Goal: Obtain resource: Obtain resource

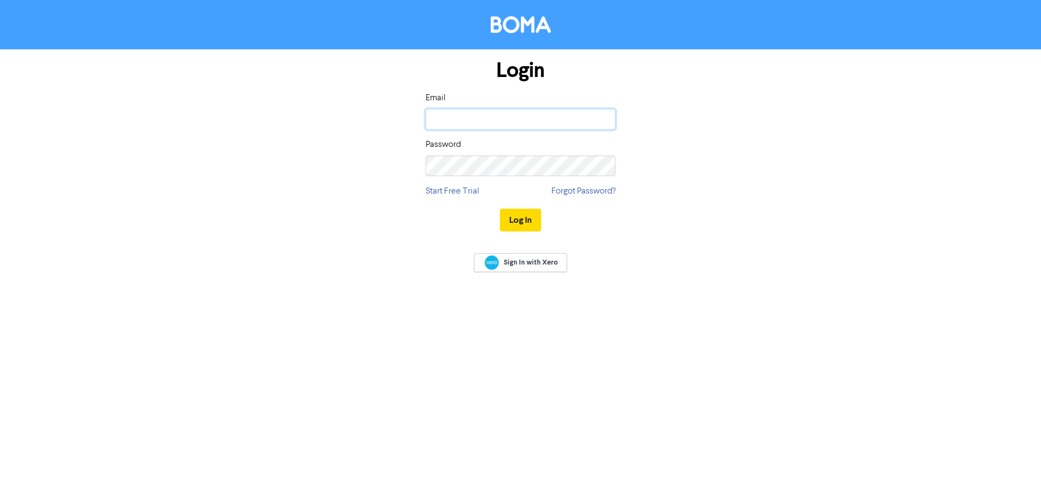
click at [480, 127] on input "email" at bounding box center [521, 119] width 190 height 21
type input "[DOMAIN_NAME][EMAIL_ADDRESS][DOMAIN_NAME]"
click at [500, 209] on button "Log In" at bounding box center [520, 220] width 41 height 23
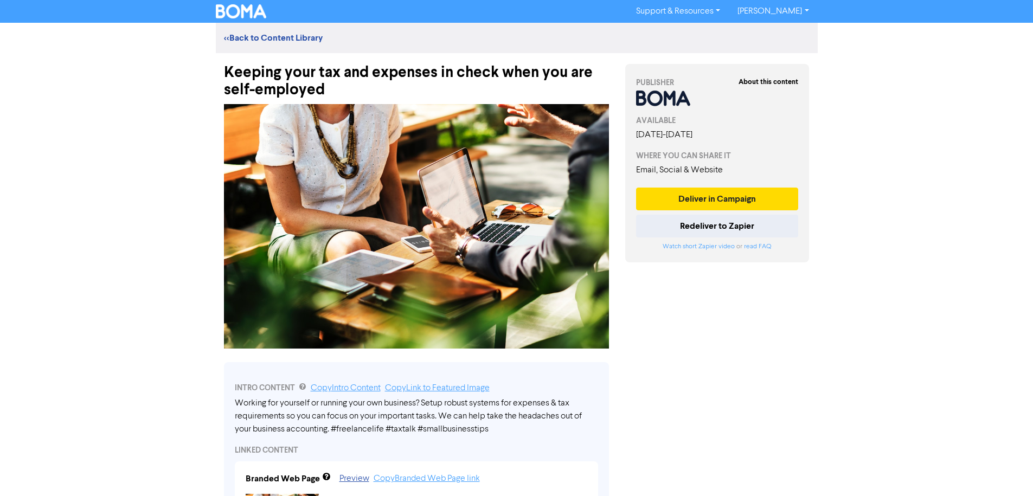
click at [326, 94] on div "Keeping your tax and expenses in check when you are self-employed" at bounding box center [416, 76] width 385 height 46
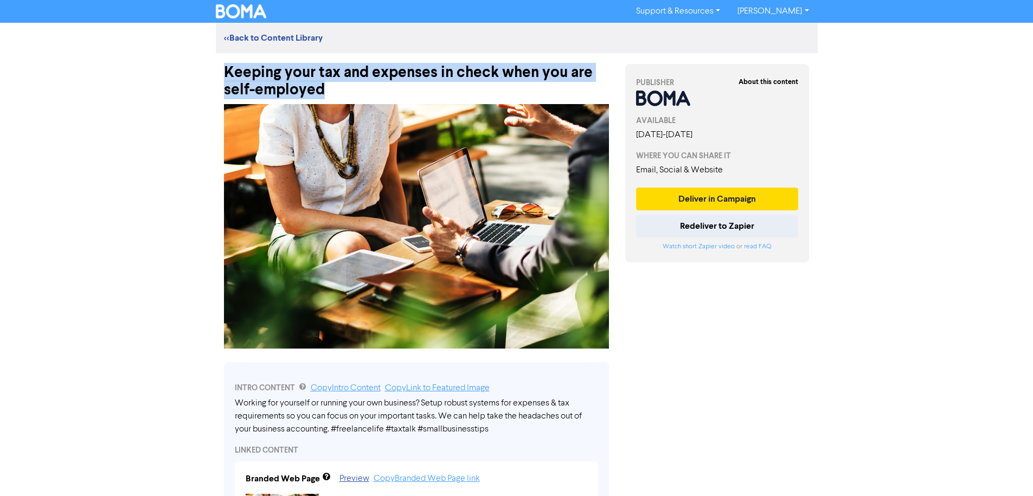
drag, startPoint x: 305, startPoint y: 93, endPoint x: 99, endPoint y: 68, distance: 207.5
click at [138, 75] on div "Support & Resources Video Tutorials FAQ & Guides Marketing Education [PERSON_NA…" at bounding box center [516, 248] width 1033 height 496
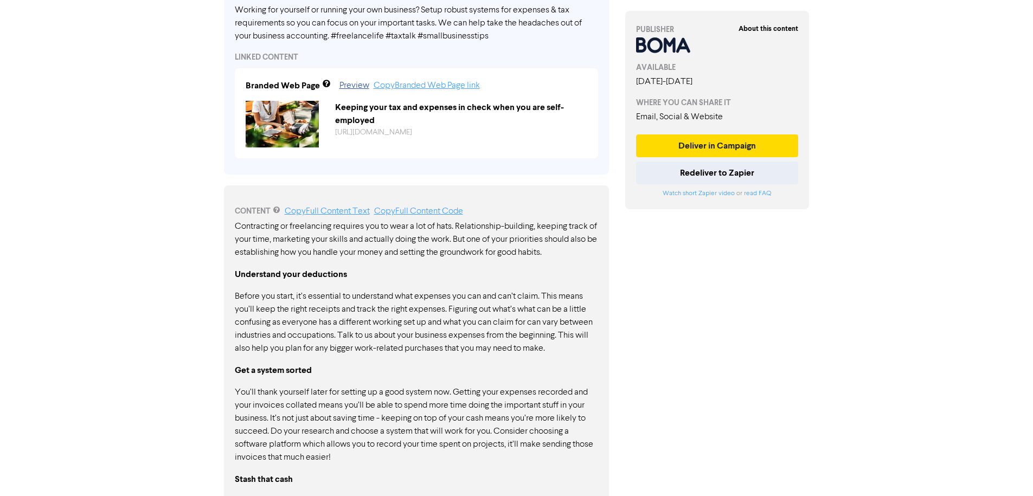
scroll to position [337, 0]
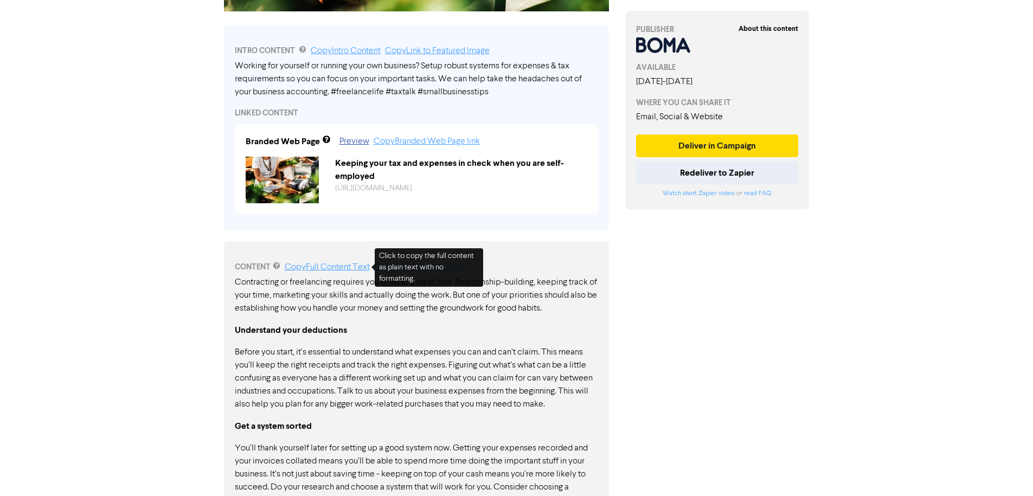
click at [309, 265] on link "Copy Full Content Text" at bounding box center [327, 267] width 85 height 9
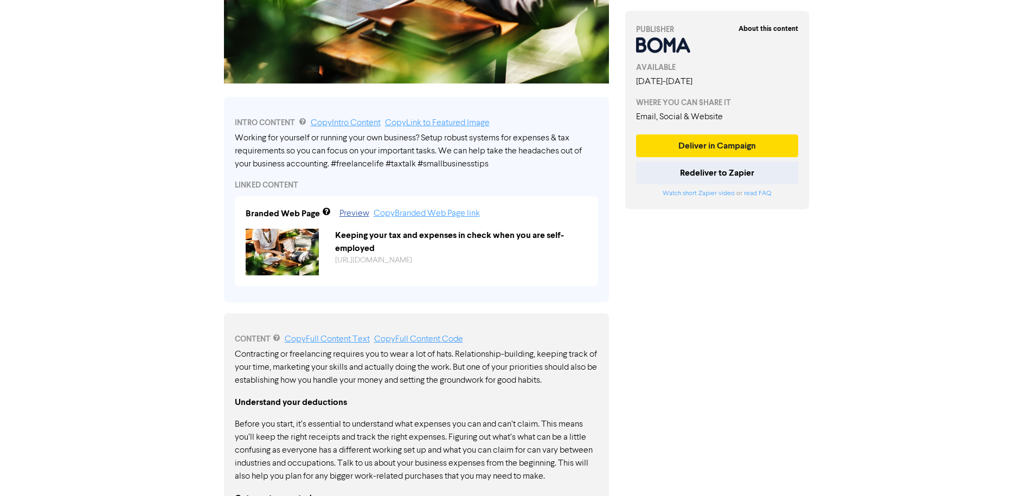
scroll to position [0, 0]
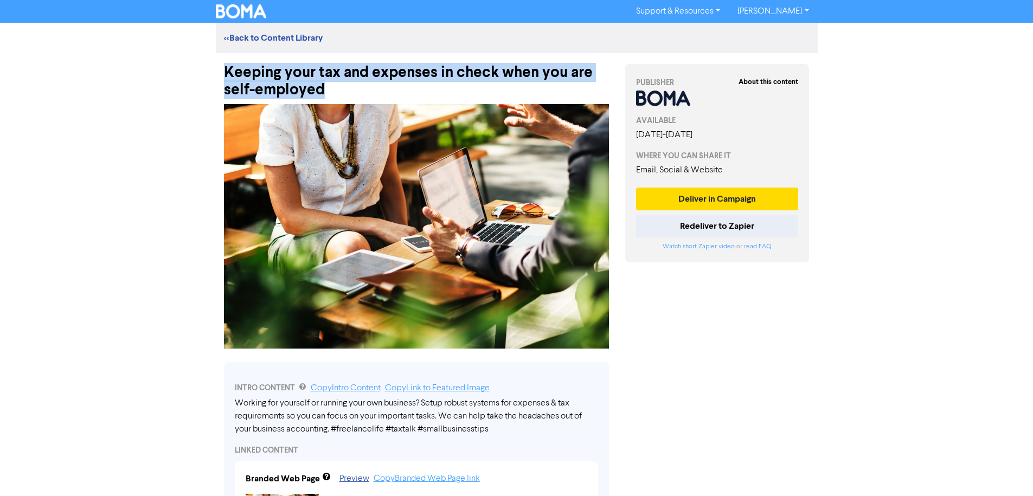
drag, startPoint x: 256, startPoint y: 73, endPoint x: 336, endPoint y: 86, distance: 80.7
click at [336, 86] on div "Keeping your tax and expenses in check when you are self-employed" at bounding box center [416, 76] width 385 height 46
copy div "Keeping your tax and expenses in check when you are self-employed"
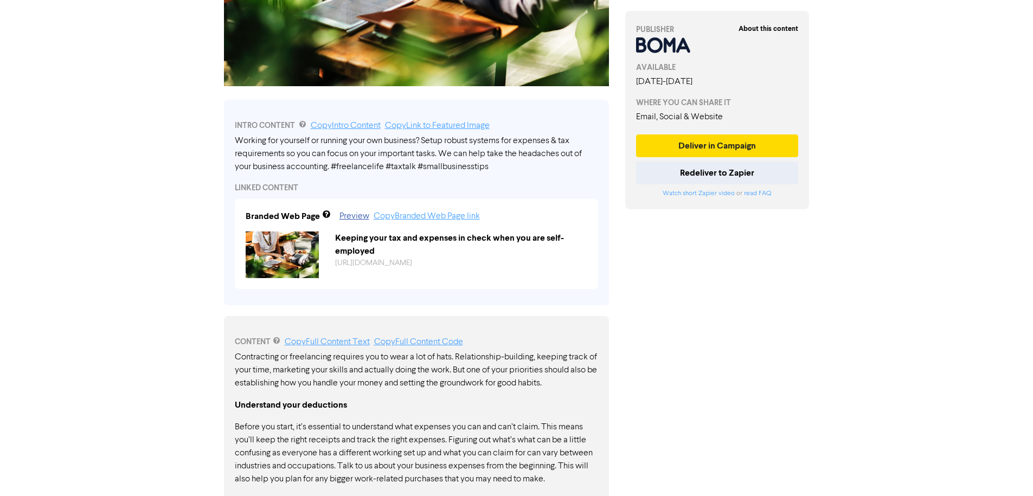
scroll to position [276, 0]
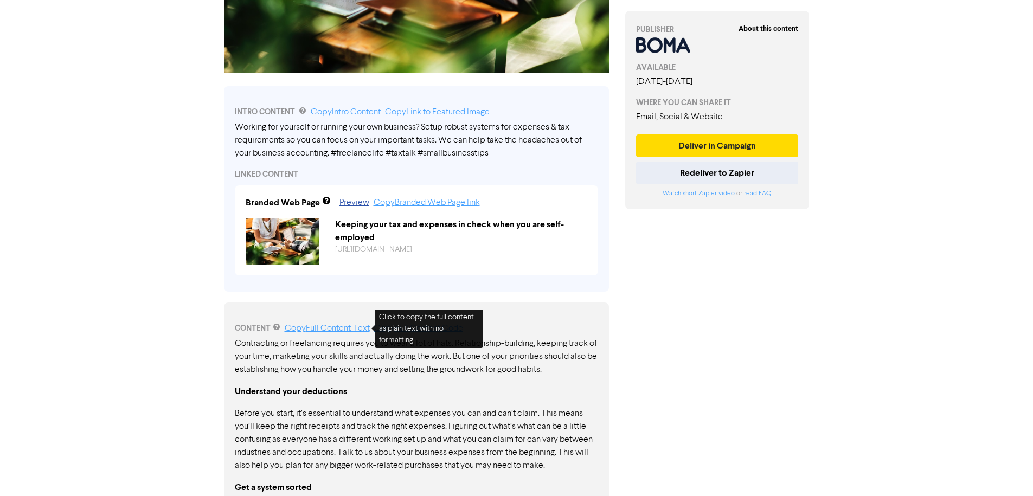
click at [327, 328] on link "Copy Full Content Text" at bounding box center [327, 328] width 85 height 9
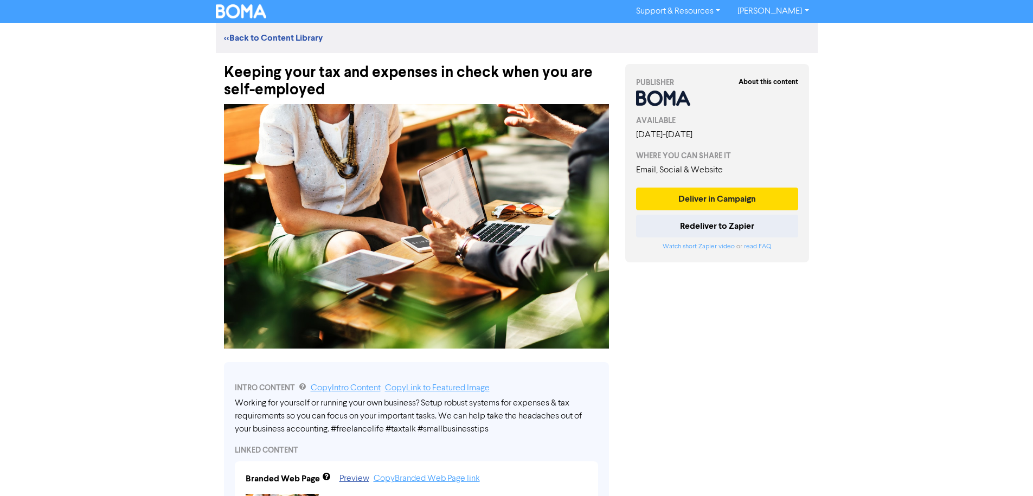
click at [283, 47] on div "<< Back to Content Library" at bounding box center [517, 38] width 602 height 30
click at [285, 39] on link "<< Back to Content Library" at bounding box center [273, 38] width 99 height 11
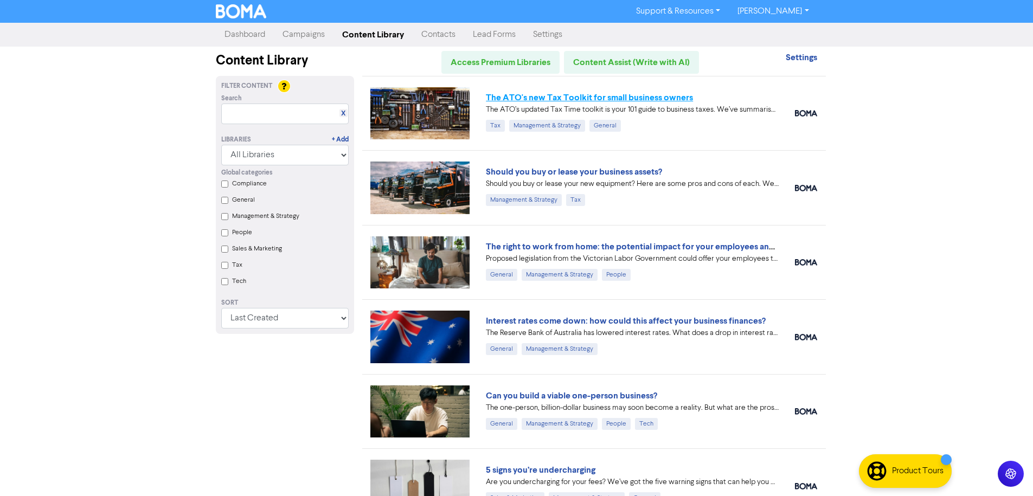
click at [633, 95] on link "The ATO's new Tax Toolkit for small business owners" at bounding box center [589, 97] width 207 height 11
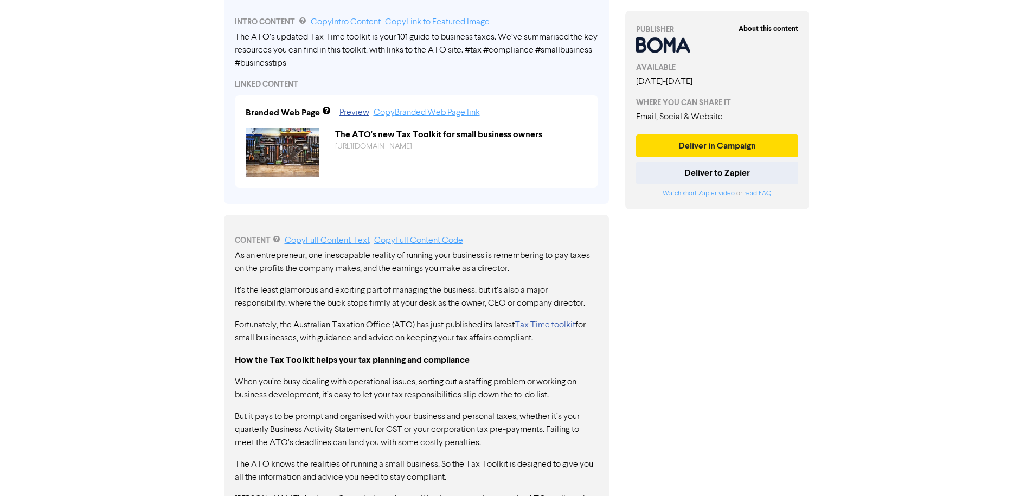
scroll to position [374, 0]
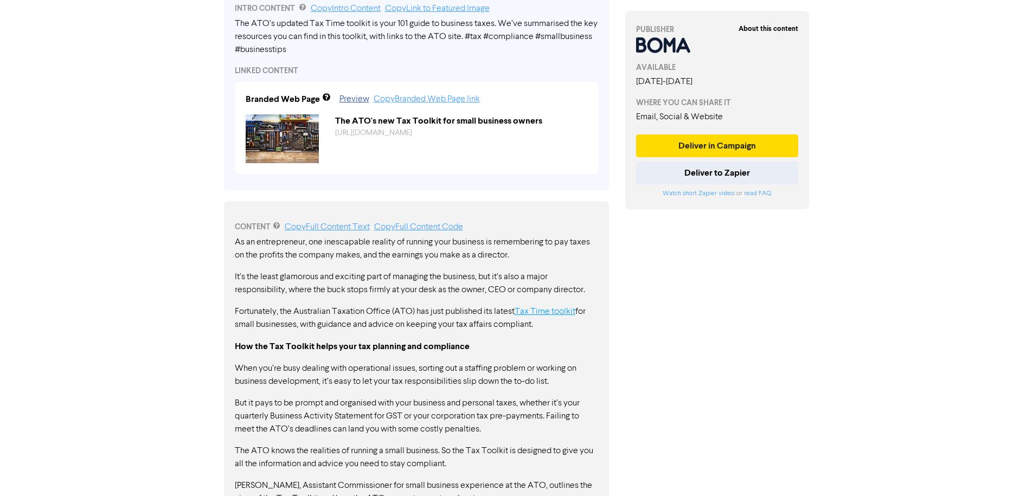
click at [547, 309] on link "Tax Time toolkit" at bounding box center [545, 311] width 61 height 9
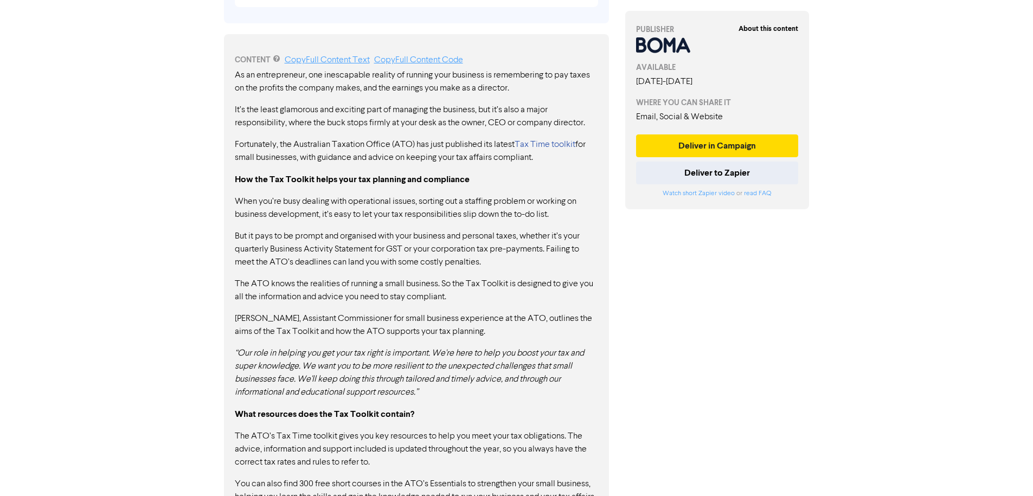
drag, startPoint x: 239, startPoint y: 236, endPoint x: 313, endPoint y: 239, distance: 74.3
click at [313, 239] on p "But it pays to be prompt and organised with your business and personal taxes, w…" at bounding box center [416, 249] width 363 height 39
drag, startPoint x: 284, startPoint y: 235, endPoint x: 579, endPoint y: 235, distance: 295.0
click at [575, 235] on p "But it pays to be prompt and organised with your business and personal taxes, w…" at bounding box center [416, 249] width 363 height 39
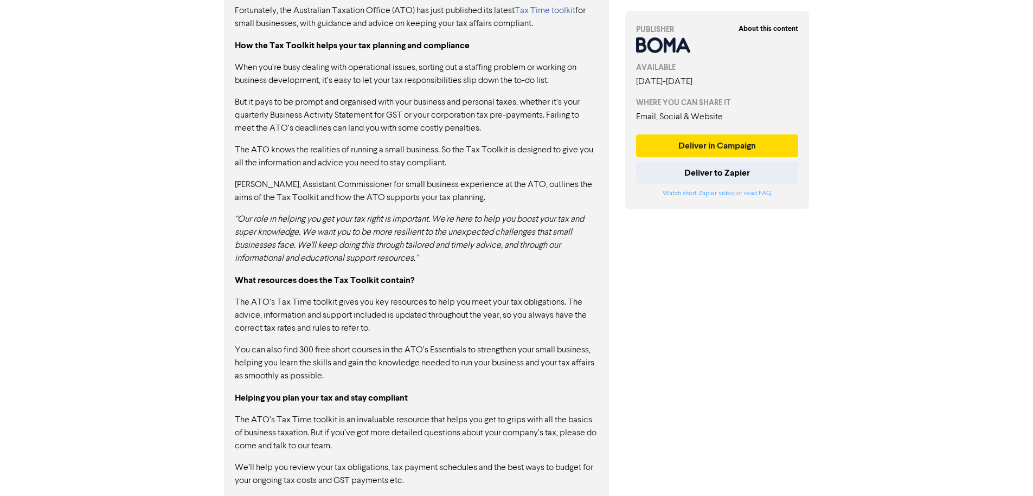
scroll to position [686, 0]
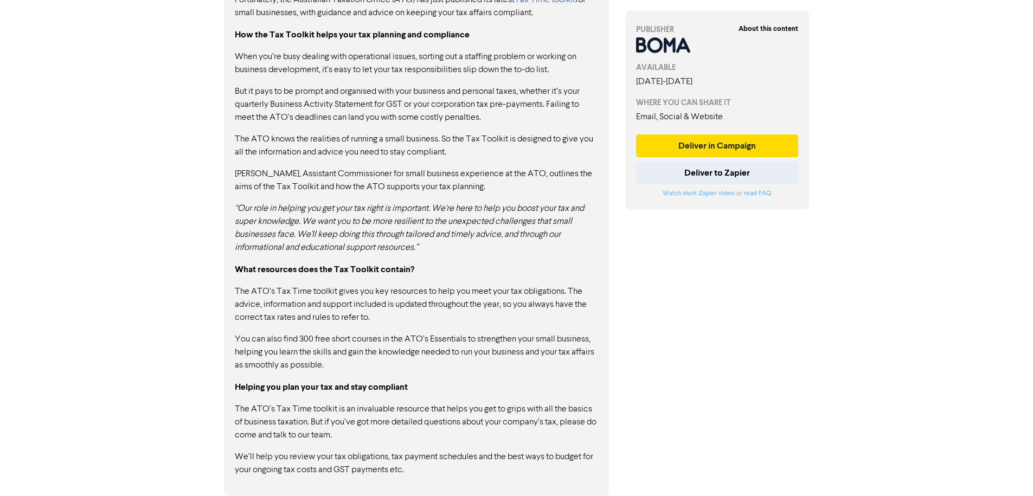
drag, startPoint x: 350, startPoint y: 429, endPoint x: 225, endPoint y: 397, distance: 129.2
click at [225, 397] on div "CONTENT Copy Full Content Text Copy Full Content Code As an entrepreneur, one i…" at bounding box center [416, 192] width 385 height 607
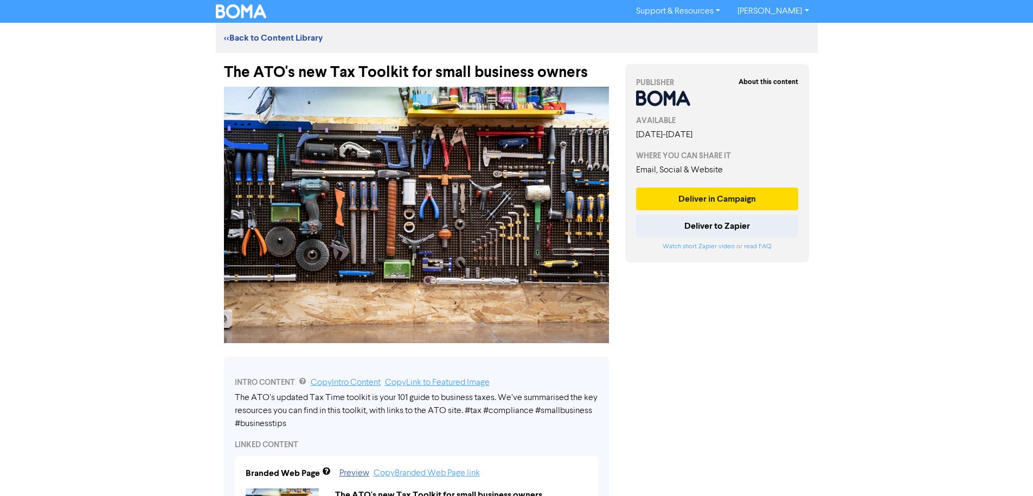
click at [487, 467] on div "Branded Web Page Preview Copy Branded Web Page link" at bounding box center [417, 473] width 358 height 13
click at [488, 467] on div "Branded Web Page Preview Copy Branded Web Page link" at bounding box center [417, 473] width 358 height 13
click at [488, 466] on div "Branded Web Page Preview Copy Branded Web Page link The ATO's new Tax Toolkit f…" at bounding box center [416, 502] width 363 height 92
click at [488, 467] on div "Branded Web Page Preview Copy Branded Web Page link" at bounding box center [417, 473] width 358 height 13
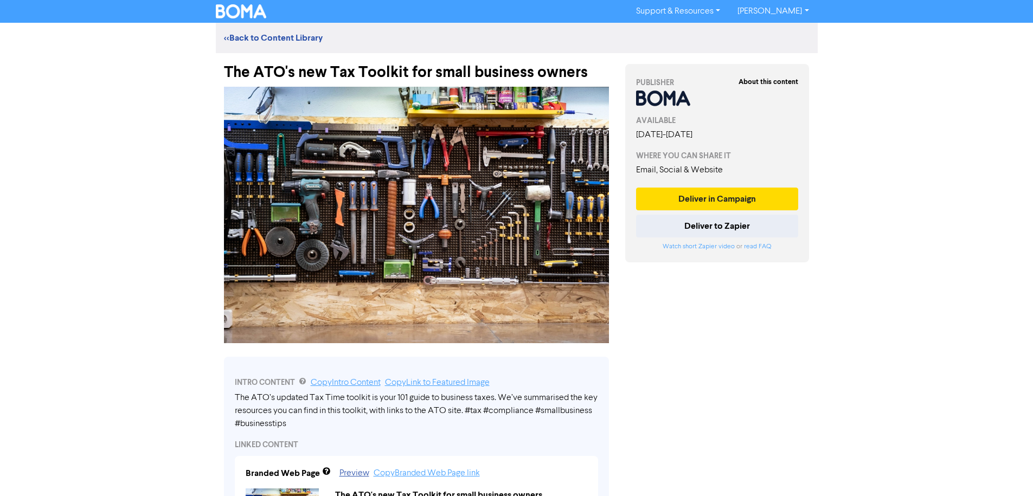
click at [488, 467] on div "Branded Web Page Preview Copy Branded Web Page link" at bounding box center [417, 473] width 358 height 13
click at [354, 381] on link "Copy Intro Content" at bounding box center [346, 382] width 70 height 9
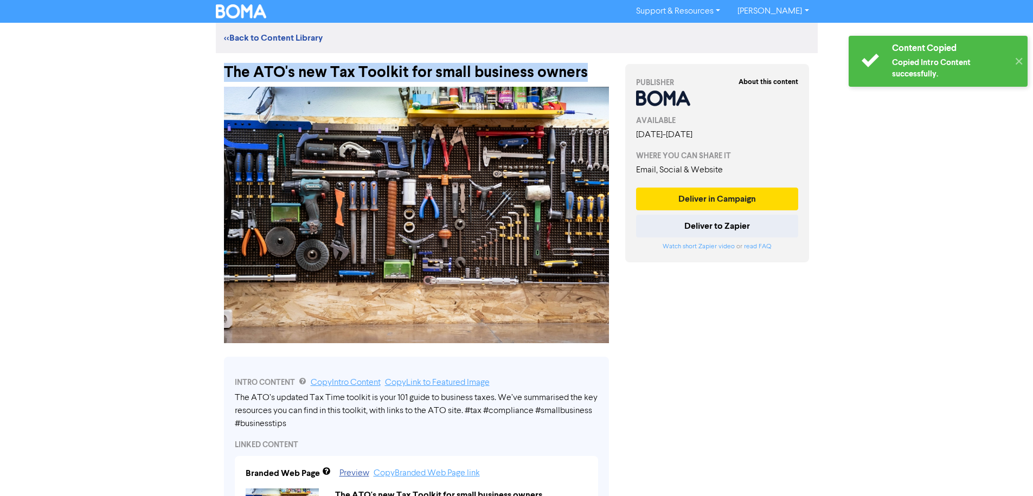
drag, startPoint x: 592, startPoint y: 73, endPoint x: 202, endPoint y: 61, distance: 390.6
click at [202, 61] on div "Content Copied Copied Intro Content successfully. ✕ Support & Resources Video T…" at bounding box center [516, 248] width 1033 height 496
copy div "The ATO's new Tax Toolkit for small business owners"
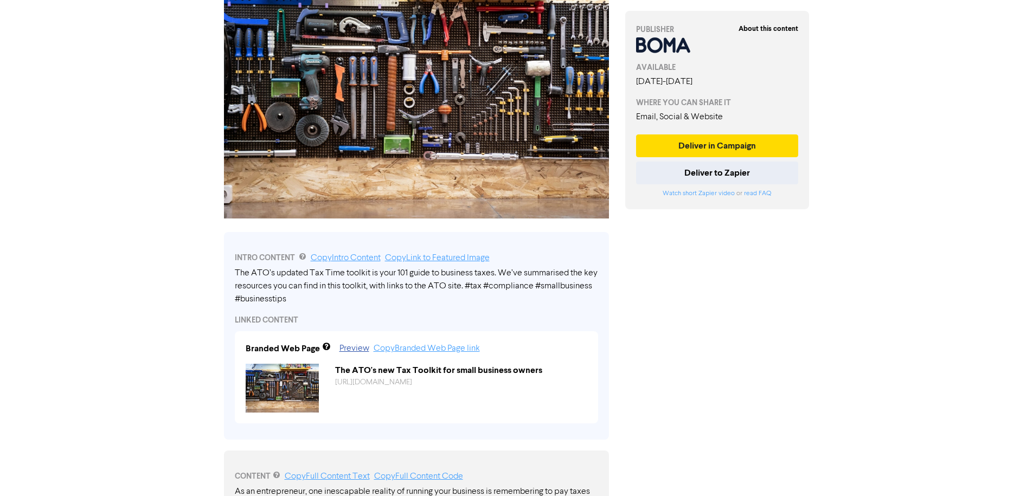
scroll to position [250, 0]
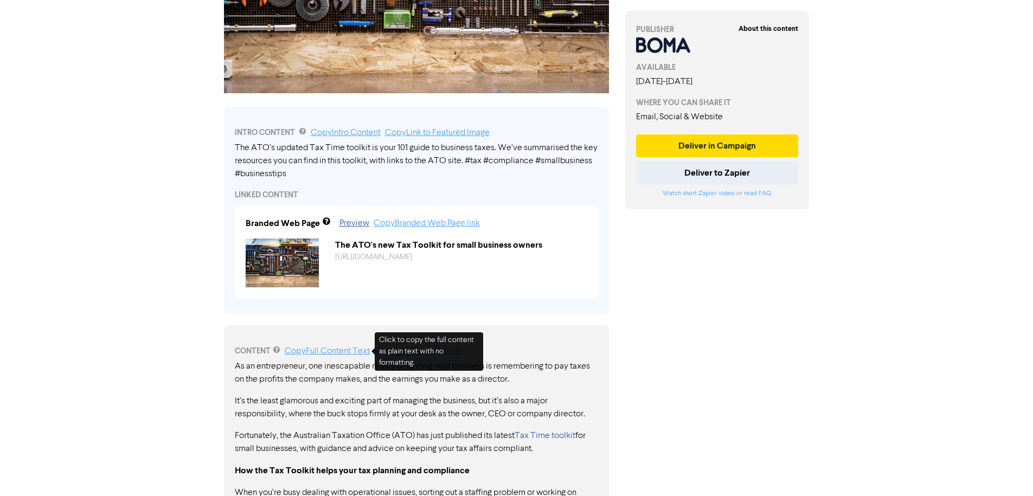
click at [319, 349] on link "Copy Full Content Text" at bounding box center [327, 351] width 85 height 9
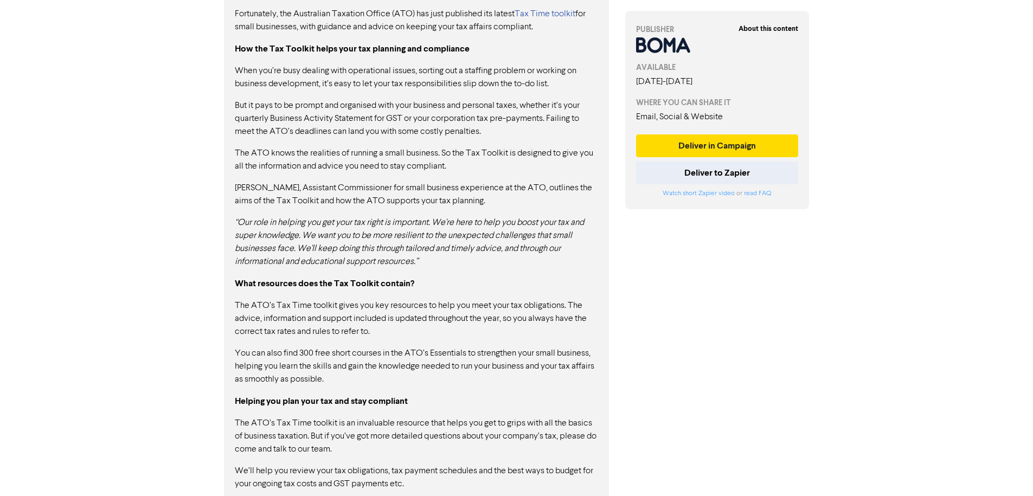
scroll to position [686, 0]
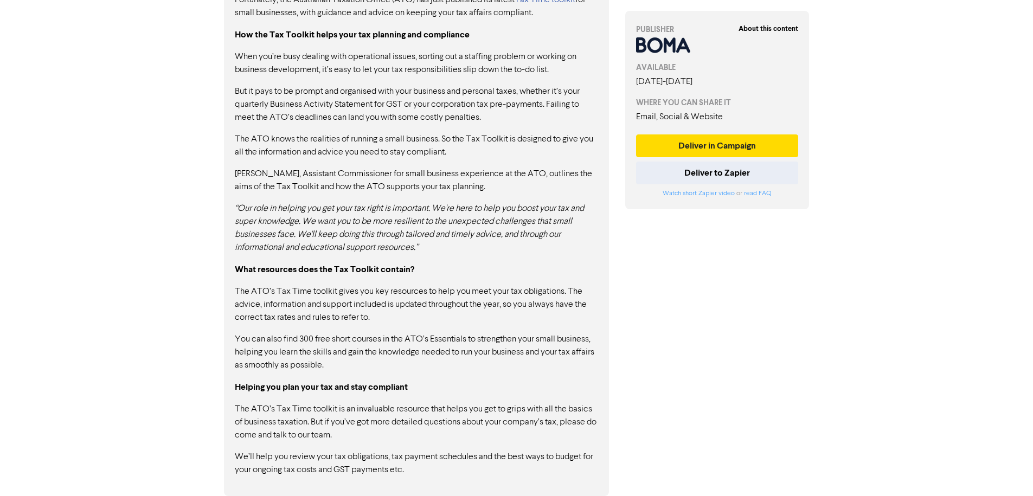
click at [453, 296] on p "The ATO’s Tax Time toolkit gives you key resources to help you meet your tax ob…" at bounding box center [416, 304] width 363 height 39
drag, startPoint x: 481, startPoint y: 295, endPoint x: 402, endPoint y: 295, distance: 78.6
click at [414, 296] on p "The ATO’s Tax Time toolkit gives you key resources to help you meet your tax ob…" at bounding box center [416, 304] width 363 height 39
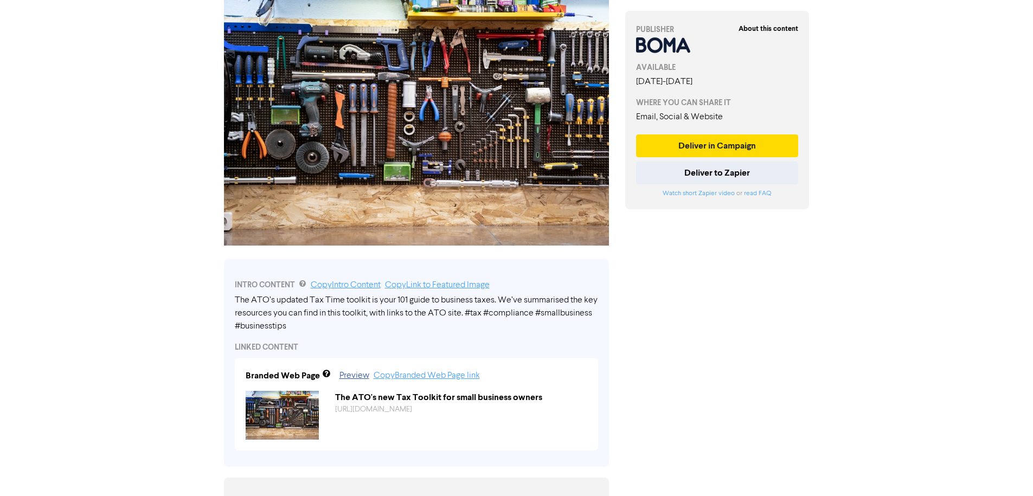
scroll to position [422, 0]
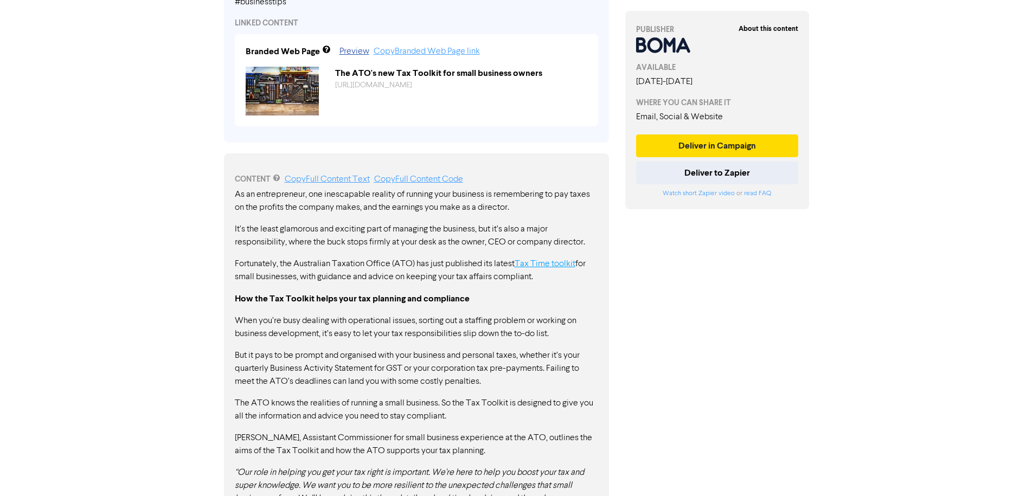
click at [555, 261] on link "Tax Time toolkit" at bounding box center [545, 264] width 61 height 9
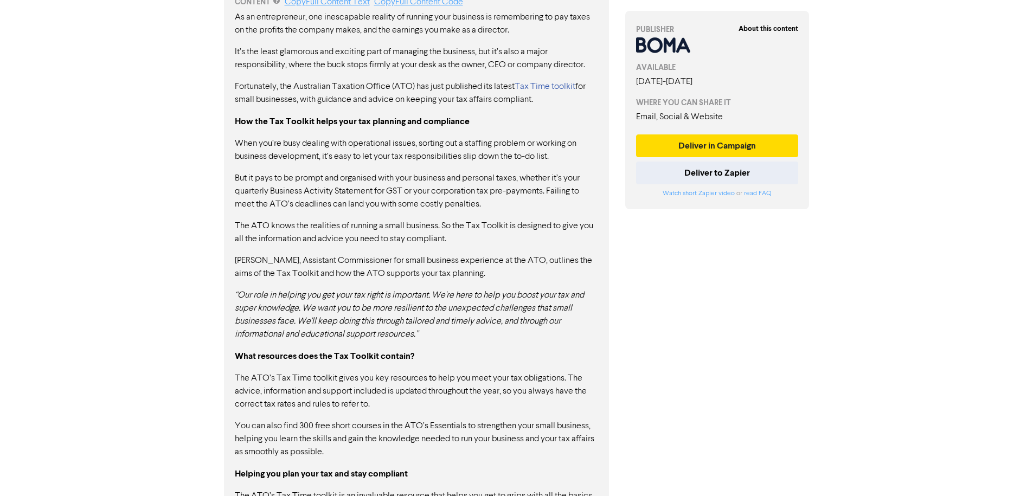
scroll to position [686, 0]
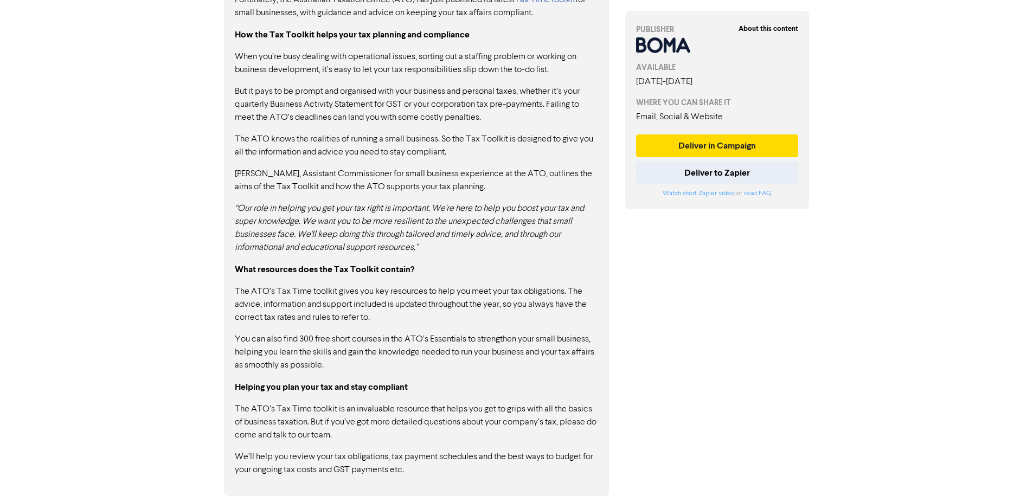
drag, startPoint x: 347, startPoint y: 337, endPoint x: 494, endPoint y: 341, distance: 147.0
click at [489, 339] on p "You can also find 300 free short courses in the ATO’s Essentials to strengthen …" at bounding box center [416, 352] width 363 height 39
drag, startPoint x: 527, startPoint y: 340, endPoint x: 400, endPoint y: 338, distance: 126.4
click at [425, 339] on p "You can also find 300 free short courses in the ATO’s Essentials to strengthen …" at bounding box center [416, 352] width 363 height 39
